Goal: Task Accomplishment & Management: Manage account settings

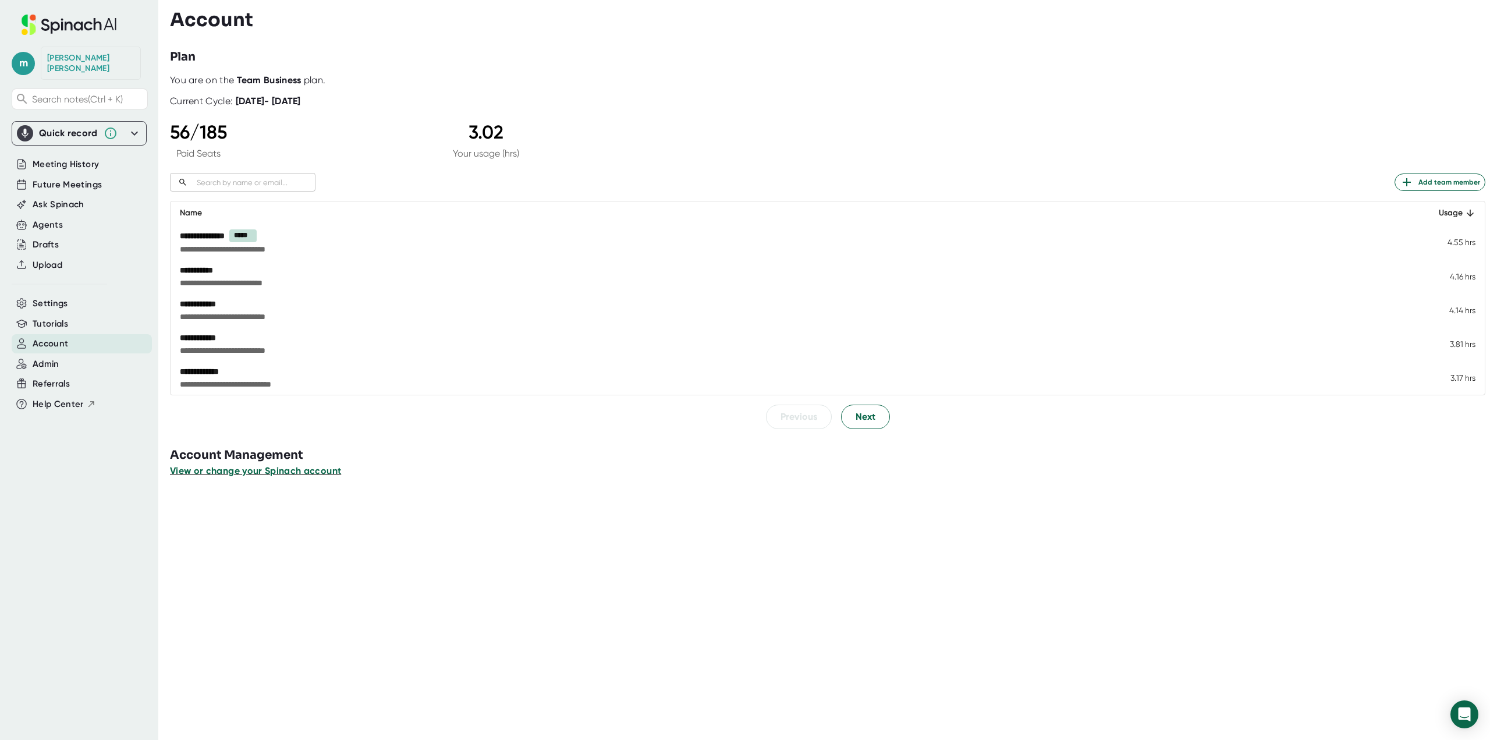
click at [263, 467] on span "View or change your Spinach account" at bounding box center [255, 470] width 171 height 11
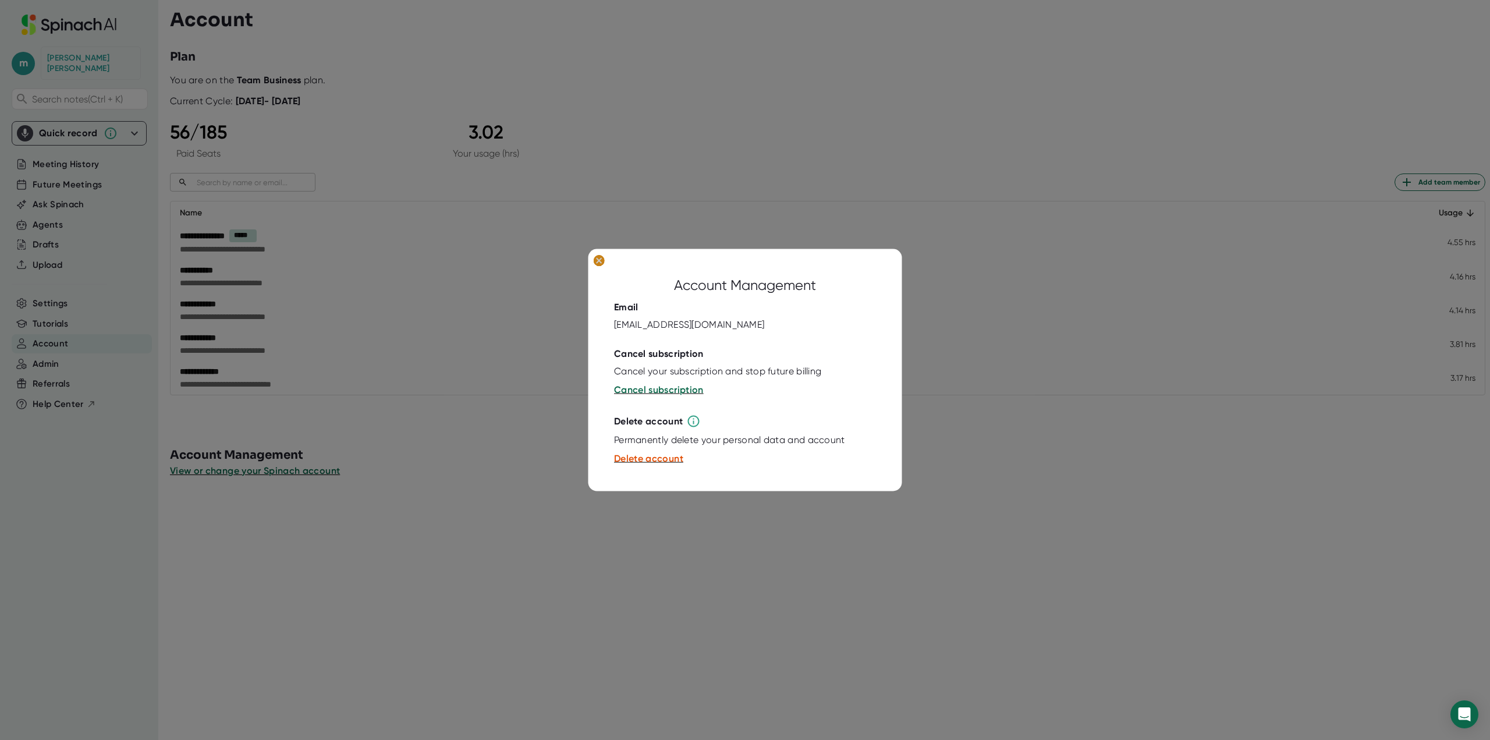
click at [597, 261] on ellipse at bounding box center [599, 260] width 11 height 12
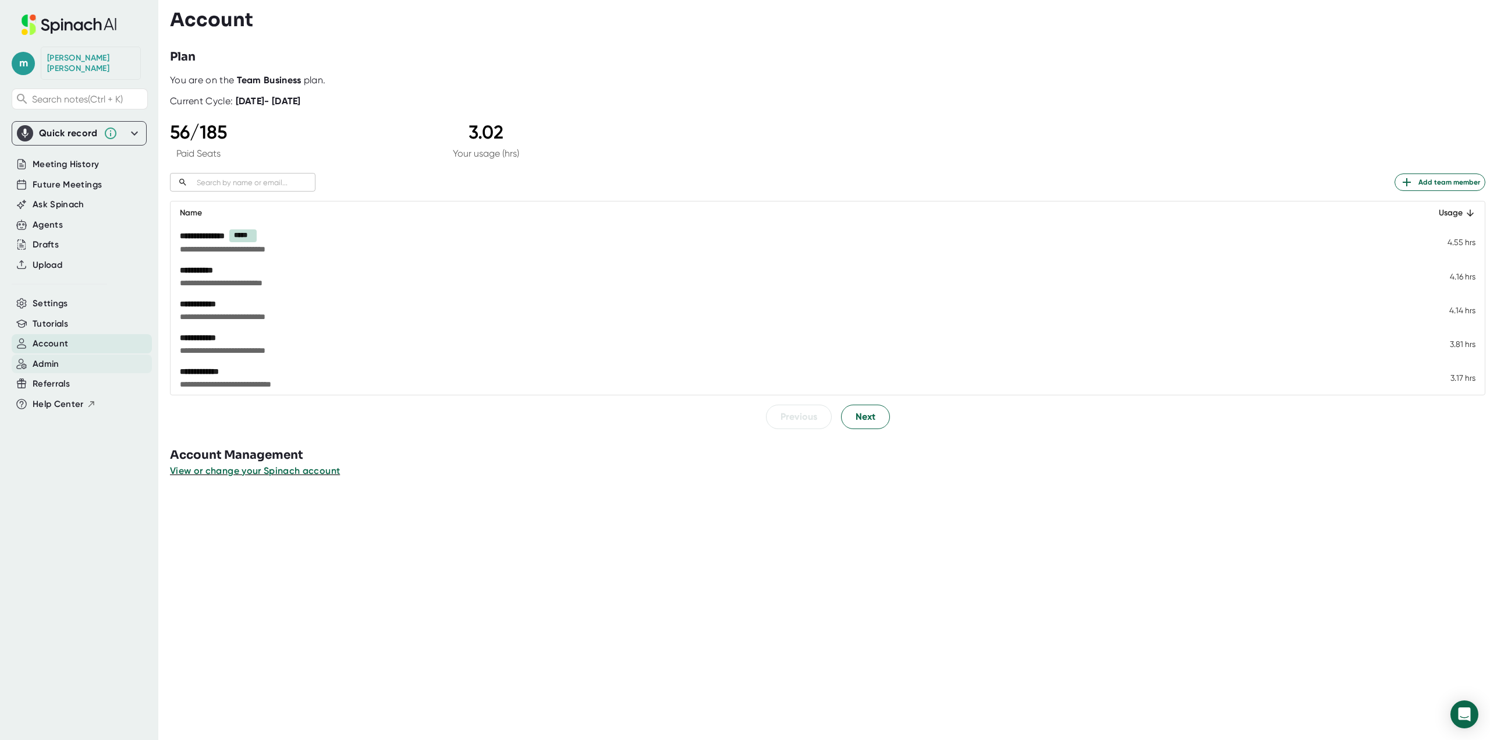
click at [60, 354] on div "Admin" at bounding box center [82, 363] width 140 height 19
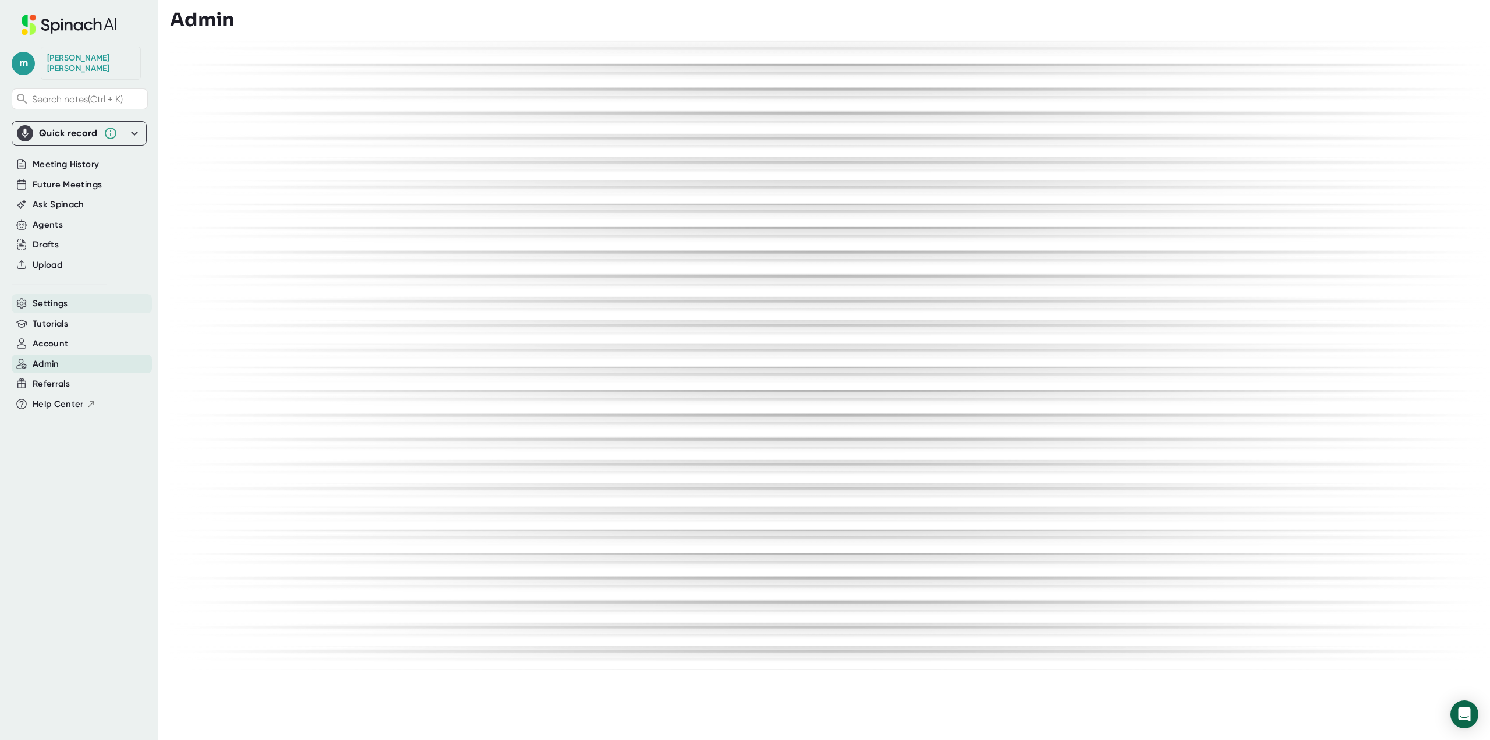
click at [74, 294] on div "Settings" at bounding box center [82, 303] width 140 height 19
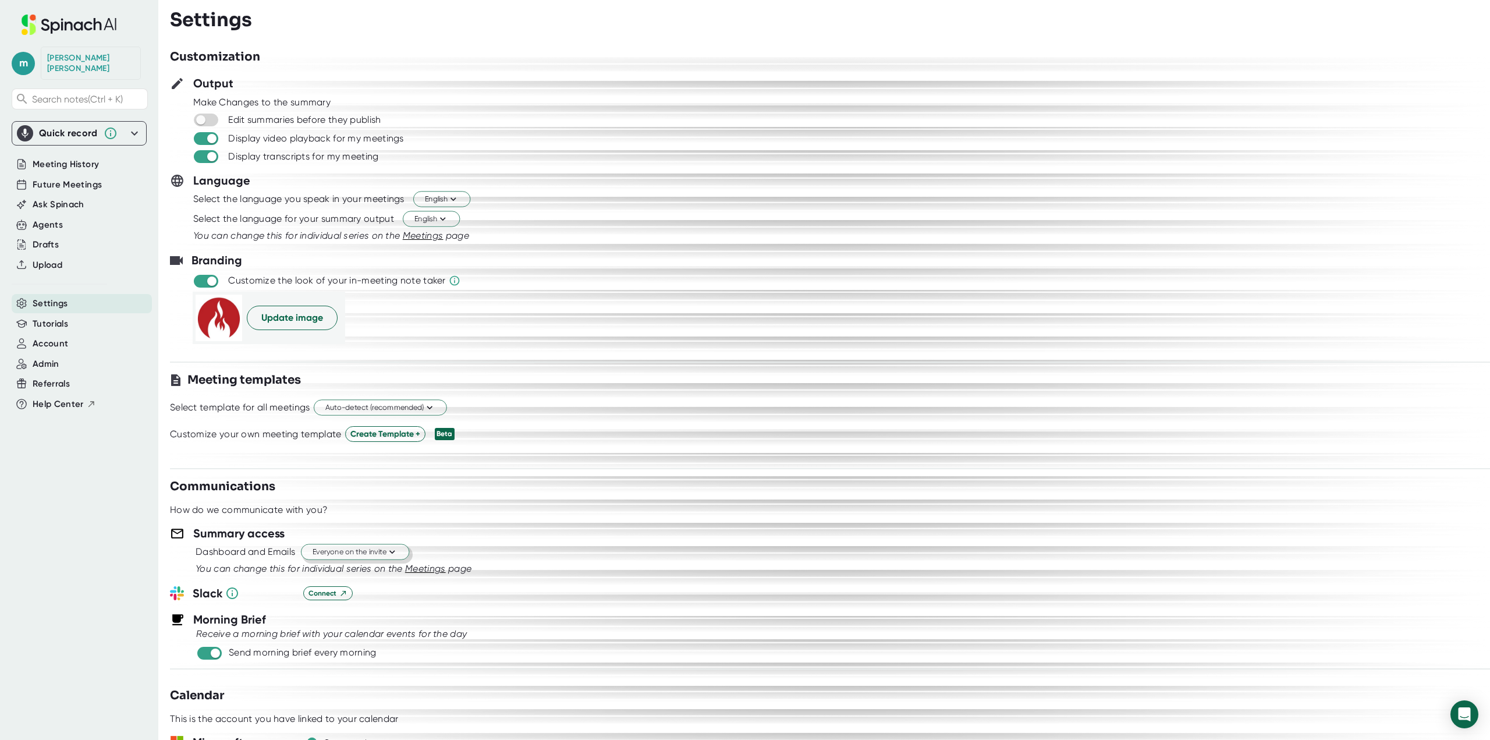
click at [398, 545] on button "Everyone on the invite" at bounding box center [355, 552] width 108 height 16
click at [735, 538] on div at bounding box center [745, 370] width 1490 height 740
click at [396, 552] on icon at bounding box center [391, 552] width 11 height 11
click at [387, 617] on div "Invitees from your company" at bounding box center [343, 617] width 134 height 21
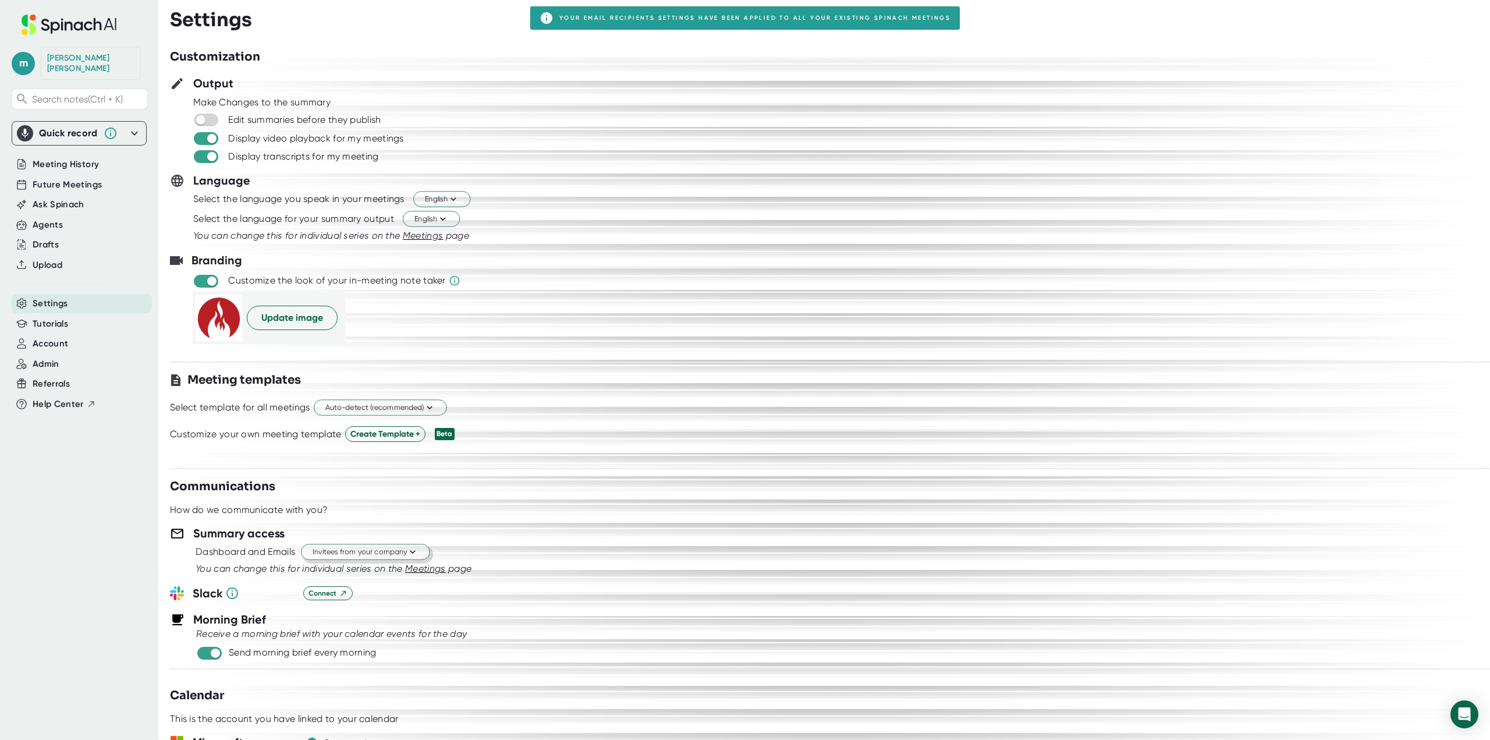
click at [615, 537] on div "Summary access" at bounding box center [830, 532] width 1320 height 17
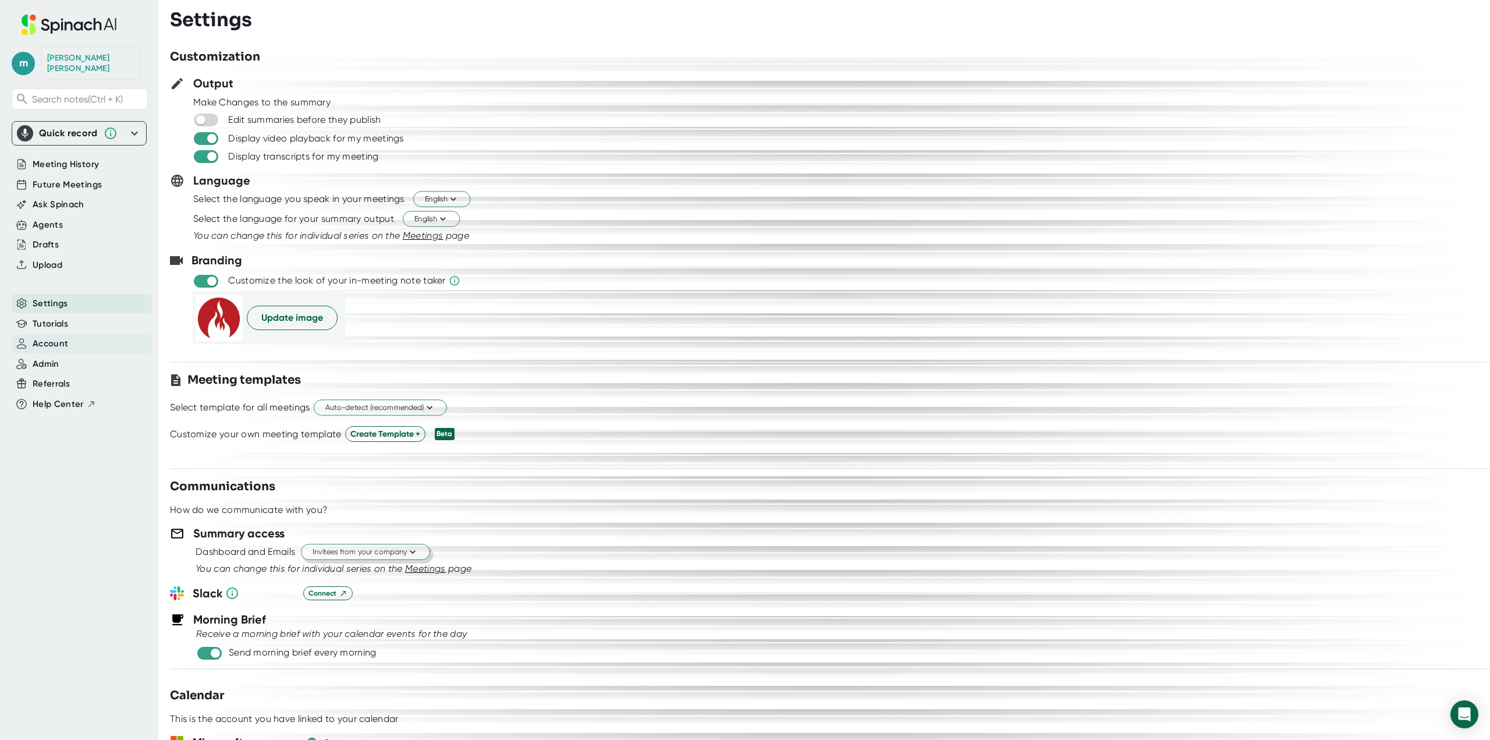
click at [65, 338] on span "Account" at bounding box center [51, 343] width 36 height 13
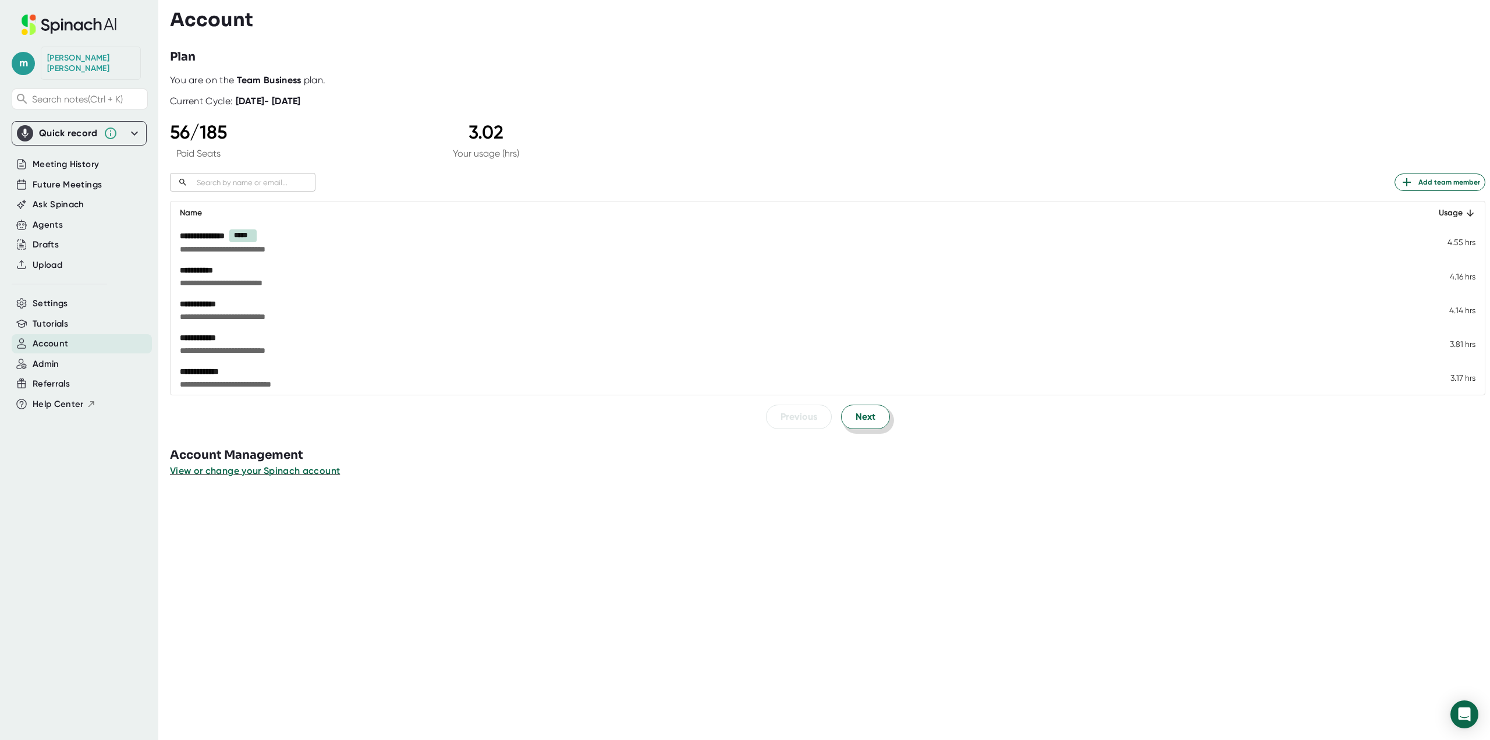
click at [859, 418] on span "Next" at bounding box center [866, 417] width 20 height 14
click at [859, 418] on span "Next" at bounding box center [866, 416] width 20 height 14
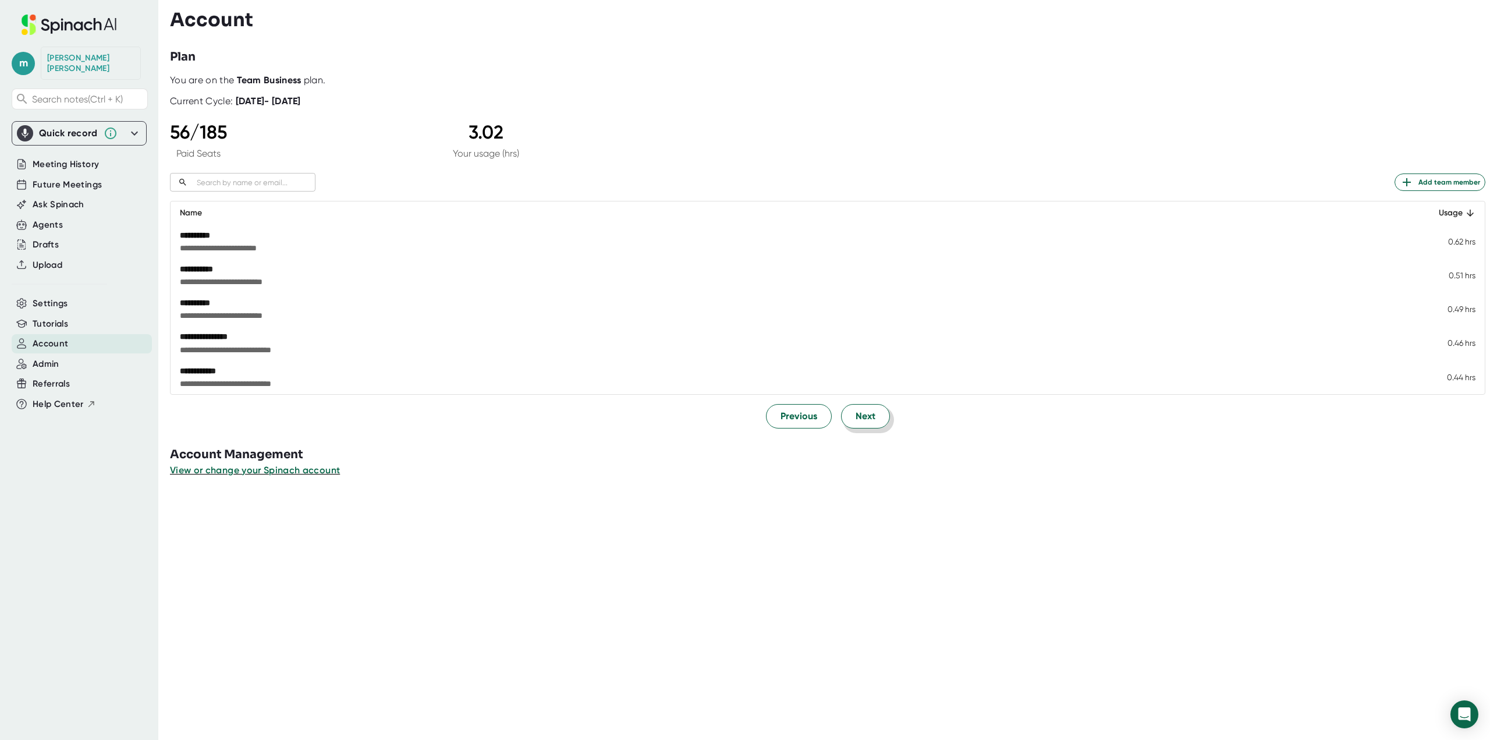
click at [859, 418] on span "Next" at bounding box center [866, 416] width 20 height 14
drag, startPoint x: 271, startPoint y: 292, endPoint x: 269, endPoint y: 299, distance: 6.8
click at [271, 293] on td "**********" at bounding box center [793, 309] width 1244 height 34
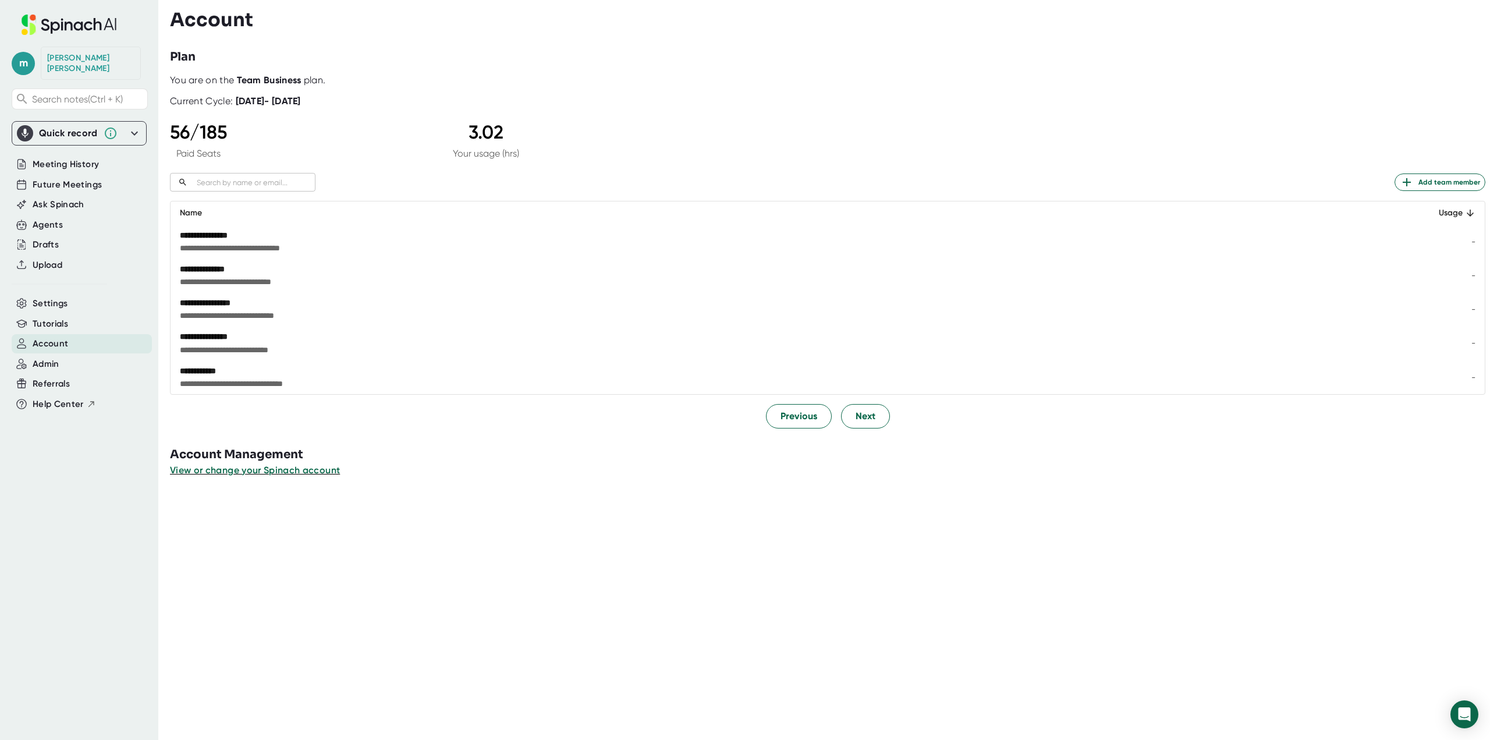
click at [211, 300] on div "**********" at bounding box center [662, 303] width 965 height 12
click at [355, 159] on div "**********" at bounding box center [827, 251] width 1315 height 353
click at [63, 297] on span "Settings" at bounding box center [51, 303] width 36 height 13
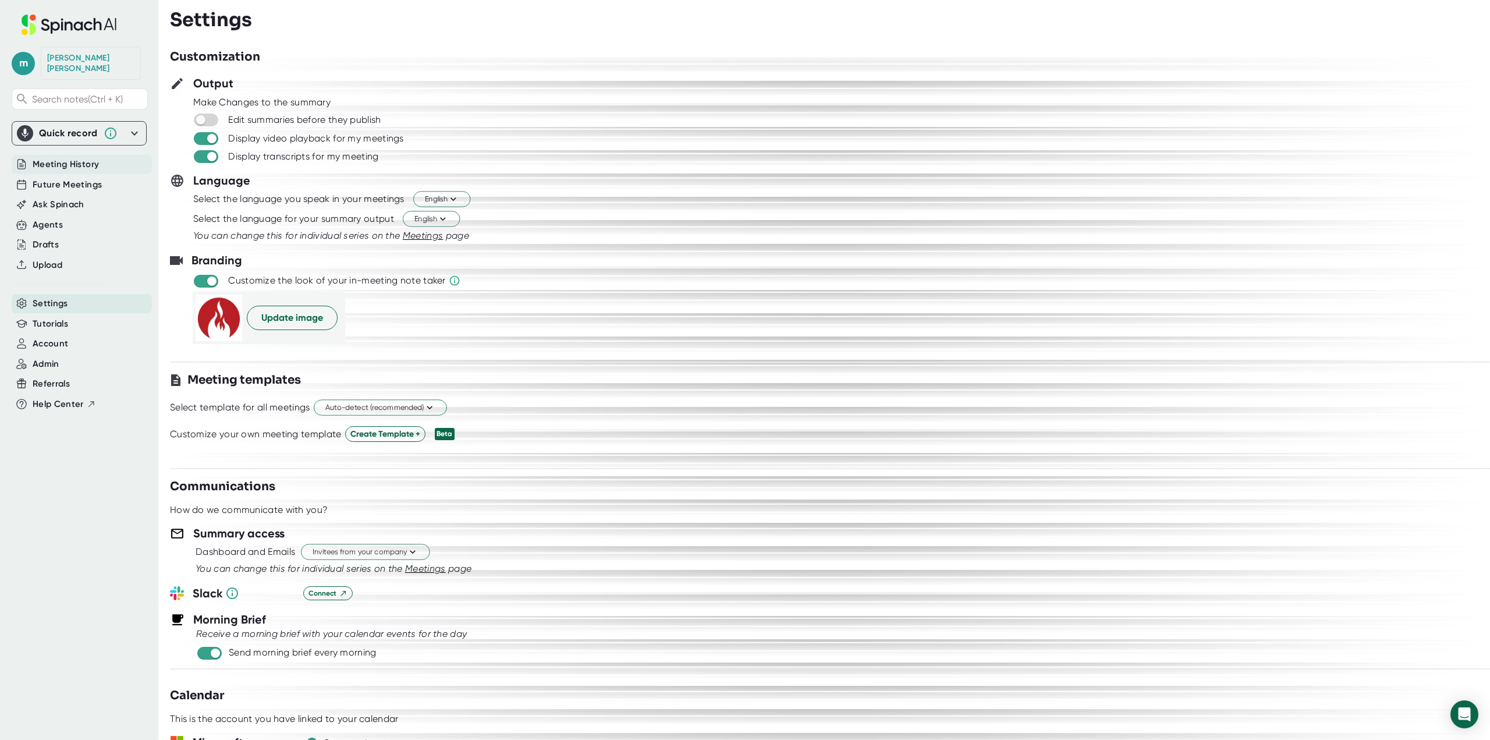
click at [70, 158] on span "Meeting History" at bounding box center [66, 164] width 66 height 13
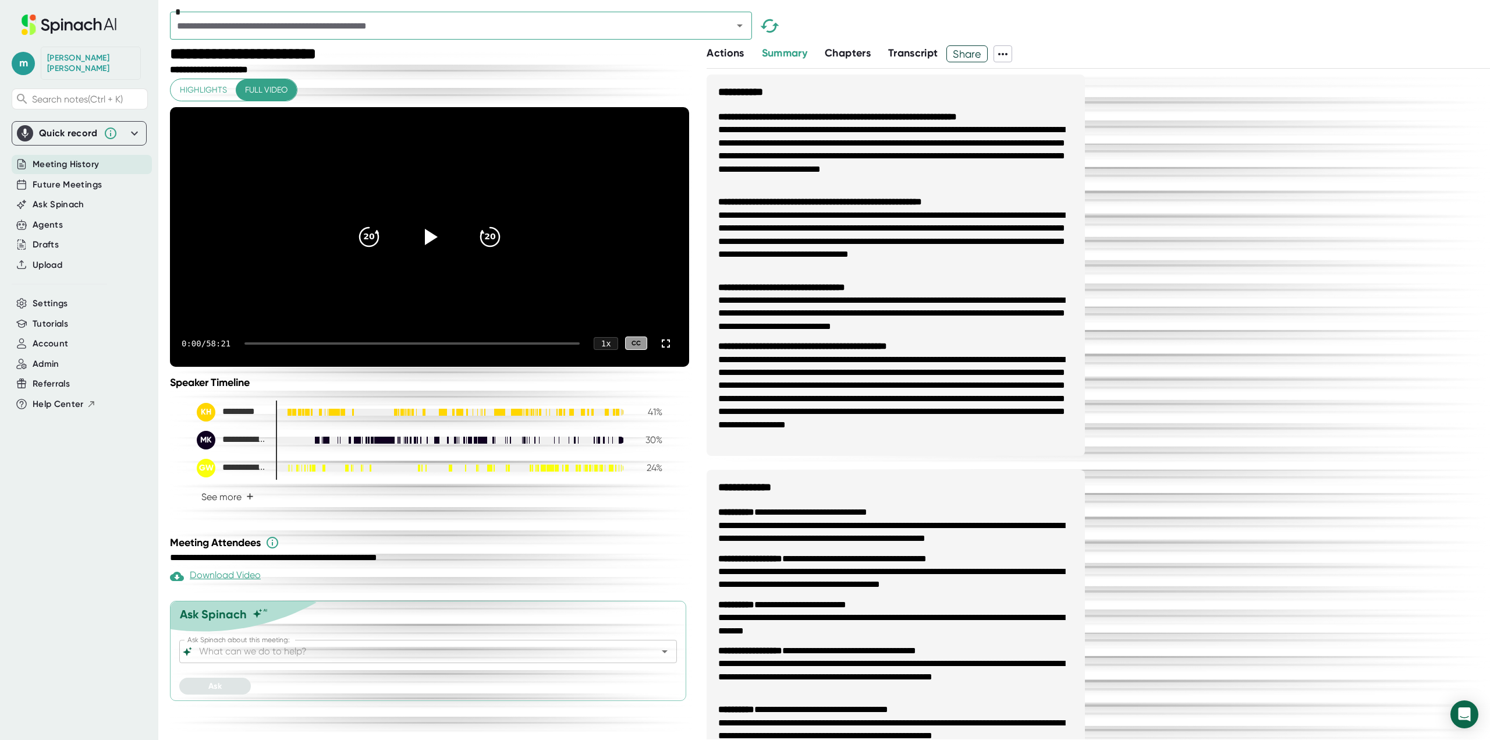
click at [40, 297] on span "Settings" at bounding box center [51, 303] width 36 height 13
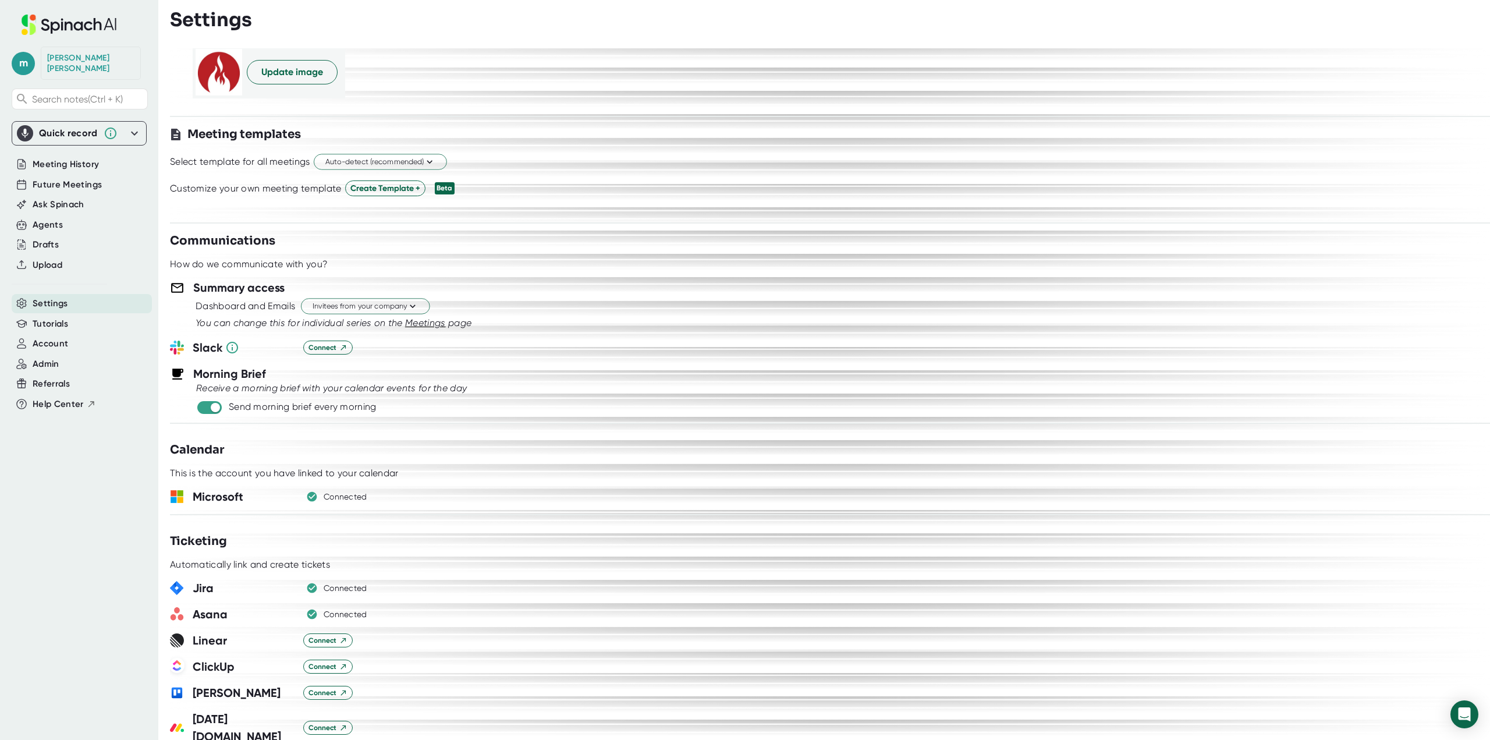
scroll to position [349, 0]
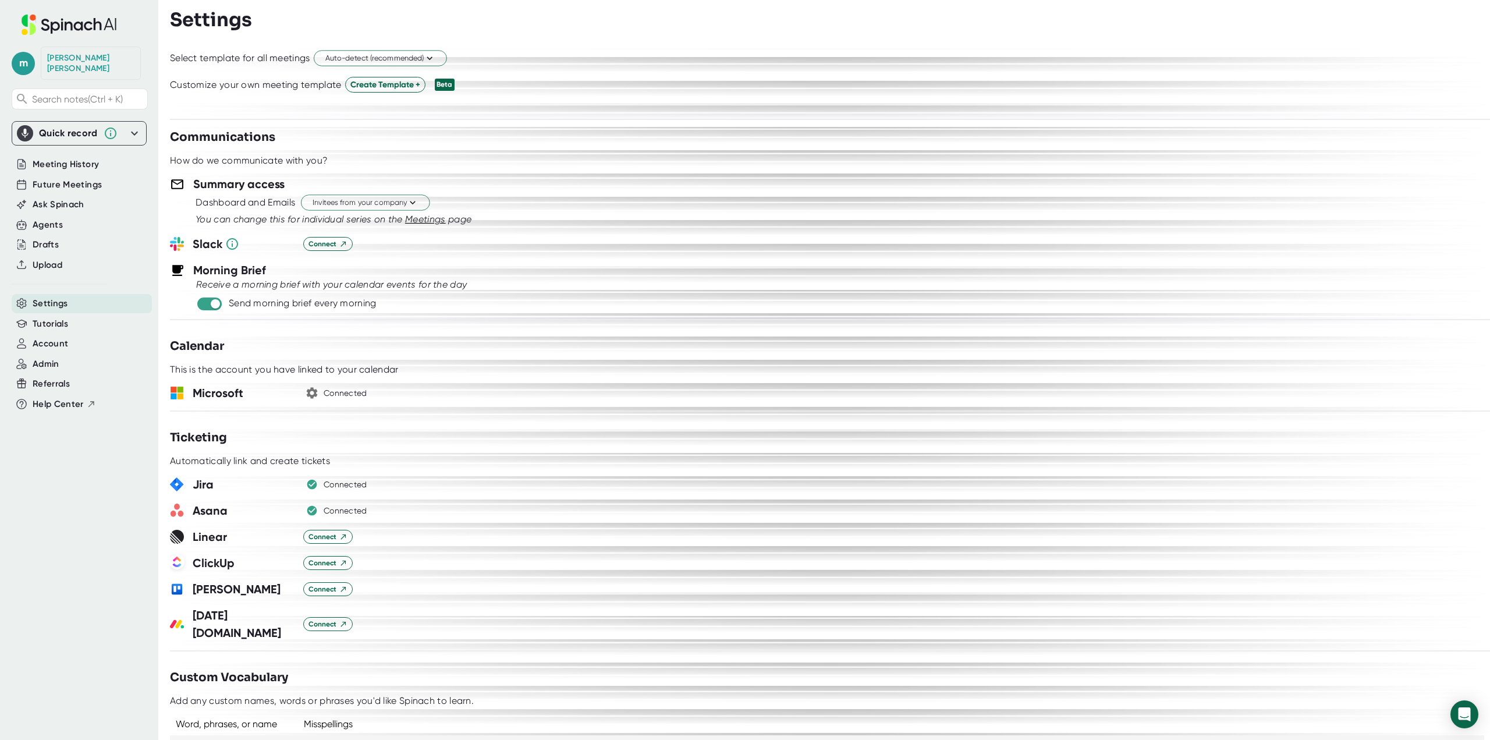
click at [311, 387] on icon "button" at bounding box center [312, 393] width 14 height 14
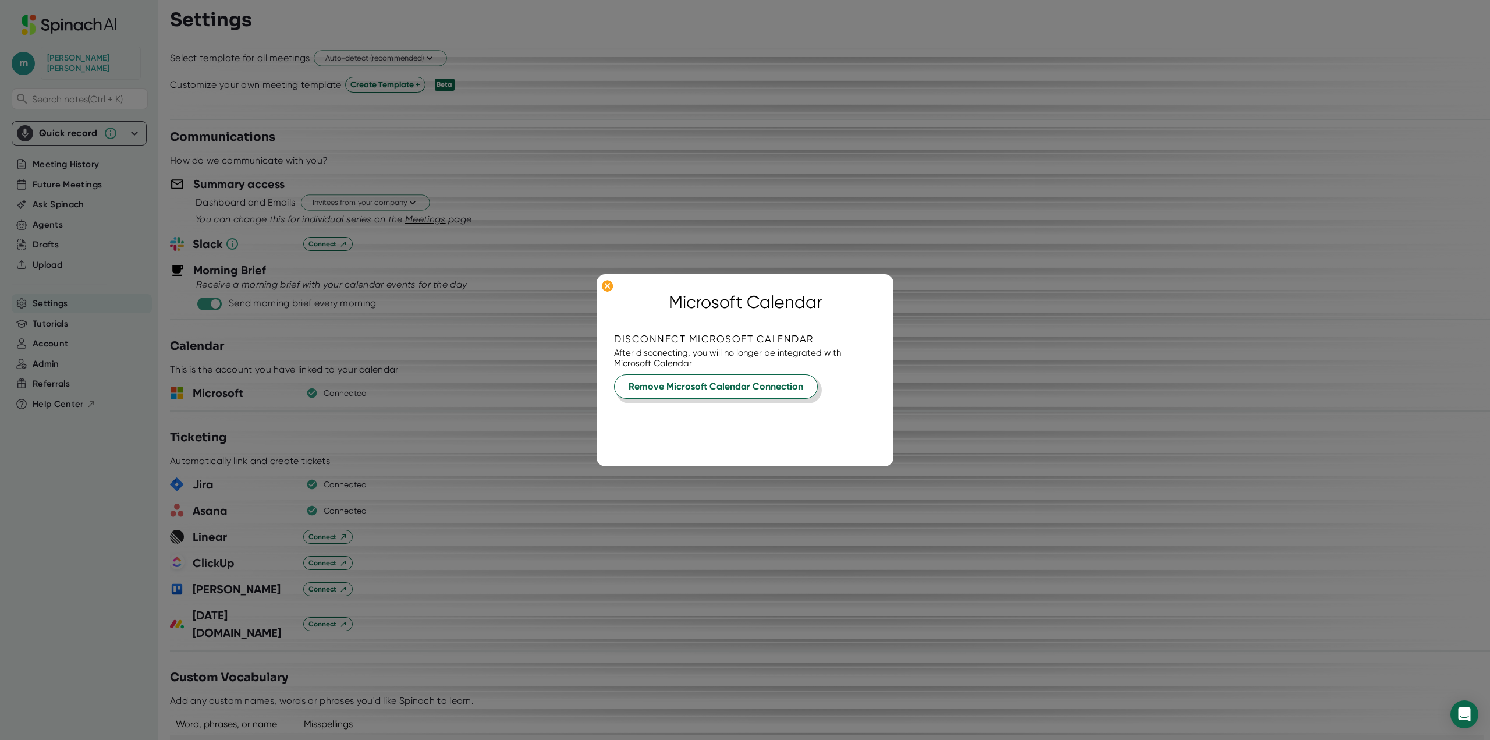
click at [683, 382] on span "Remove Microsoft Calendar Connection" at bounding box center [716, 387] width 175 height 14
click at [643, 419] on span "Yes, Remove" at bounding box center [668, 416] width 54 height 11
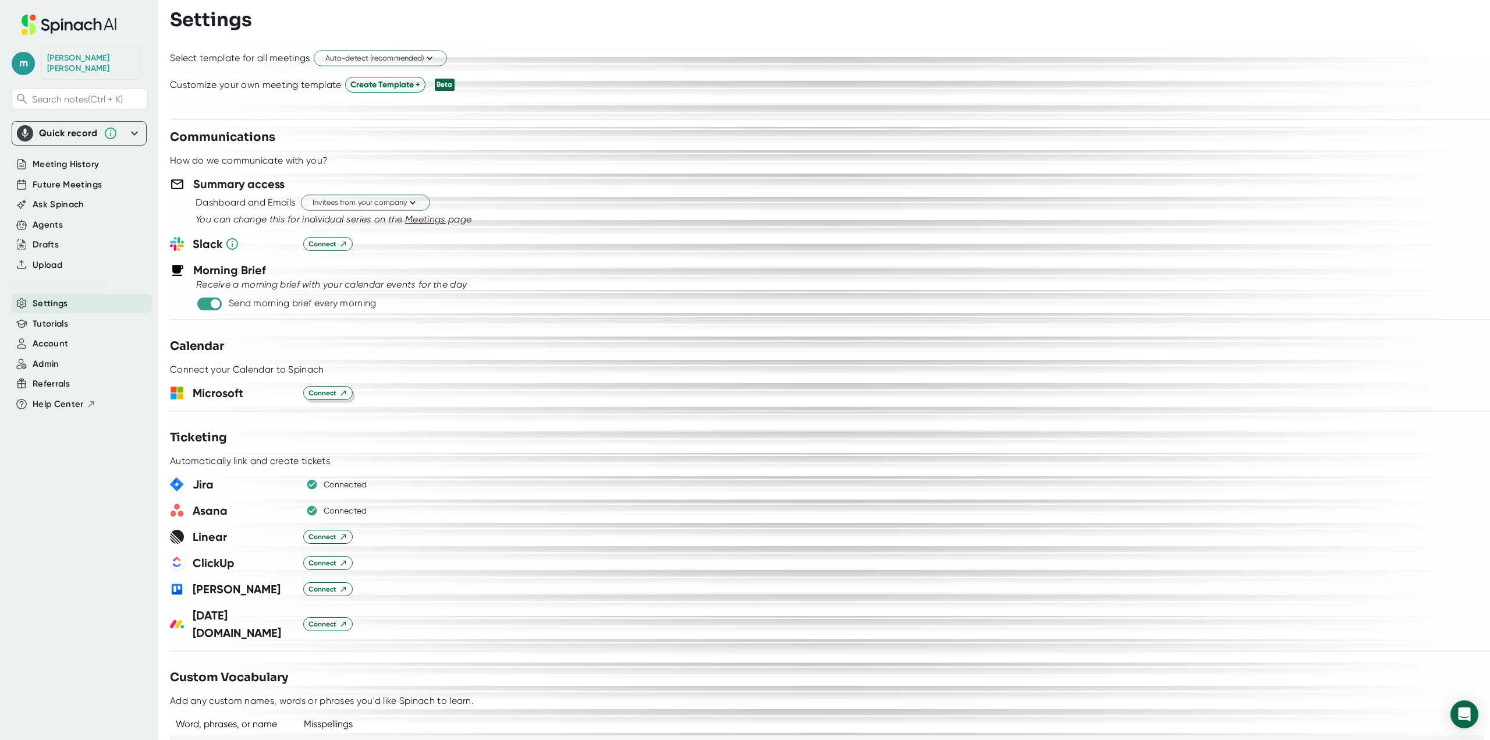
click at [337, 395] on span "Connect" at bounding box center [327, 393] width 39 height 10
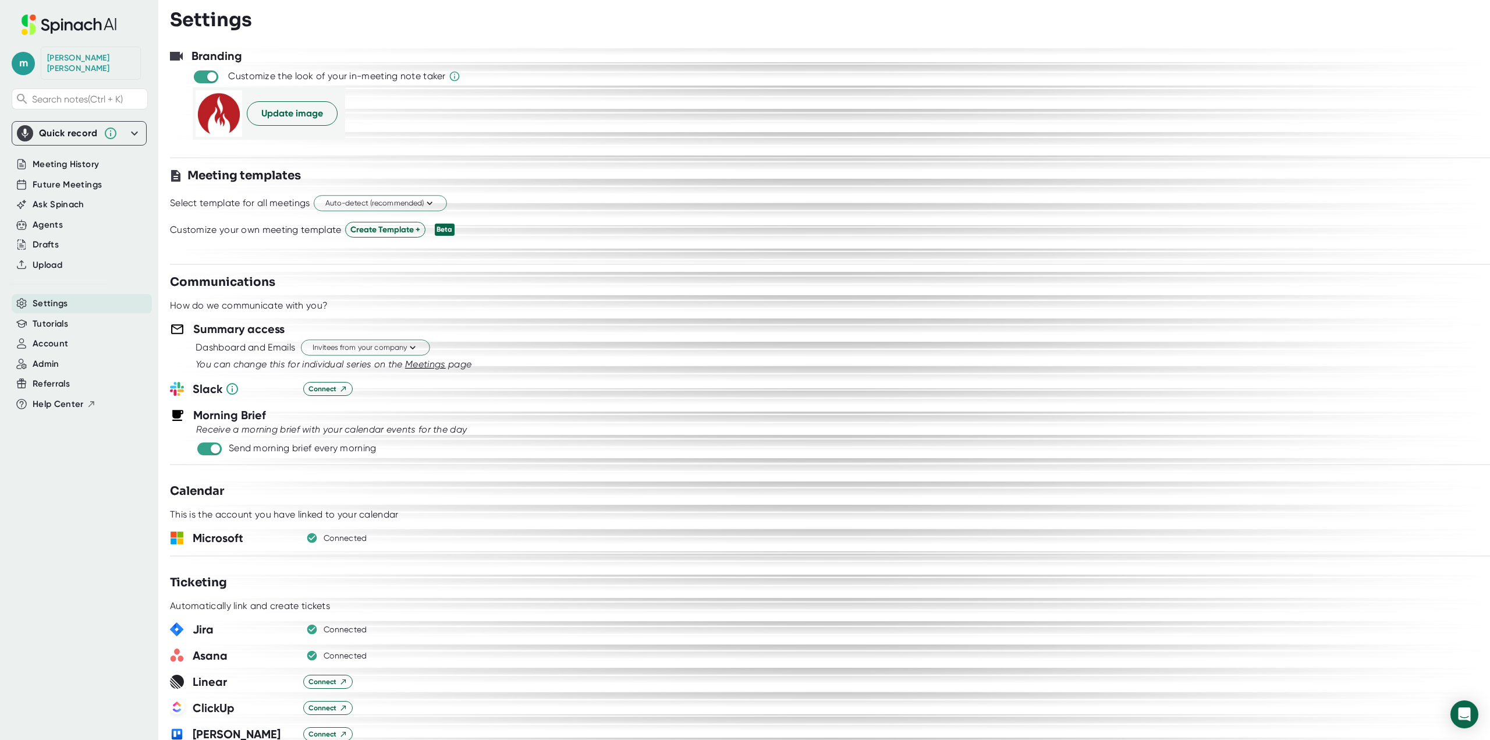
scroll to position [58, 0]
